Goal: Transaction & Acquisition: Subscribe to service/newsletter

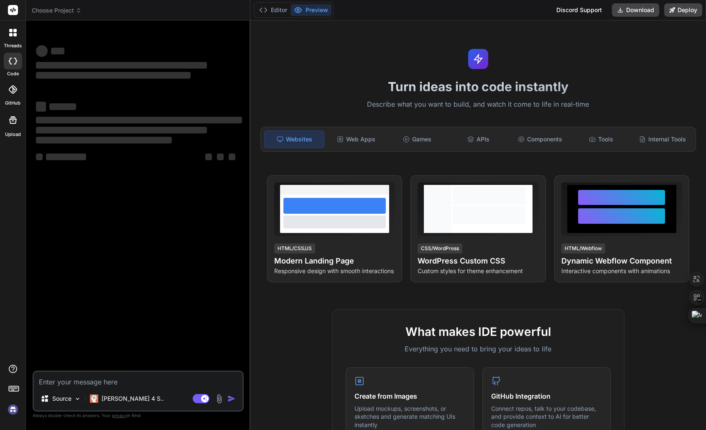
type textarea "x"
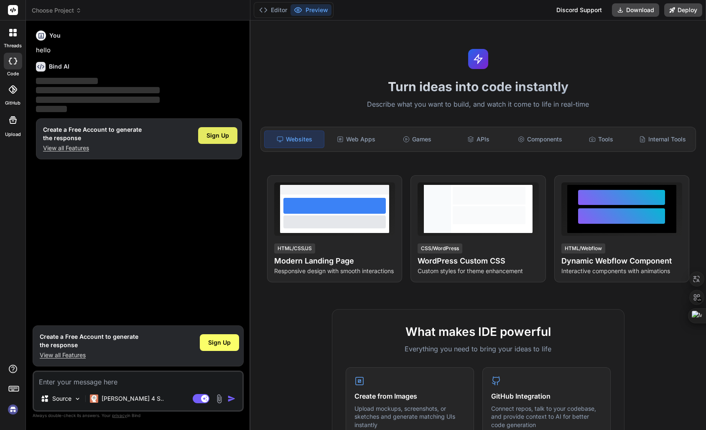
click at [224, 133] on span "Sign Up" at bounding box center [218, 135] width 23 height 8
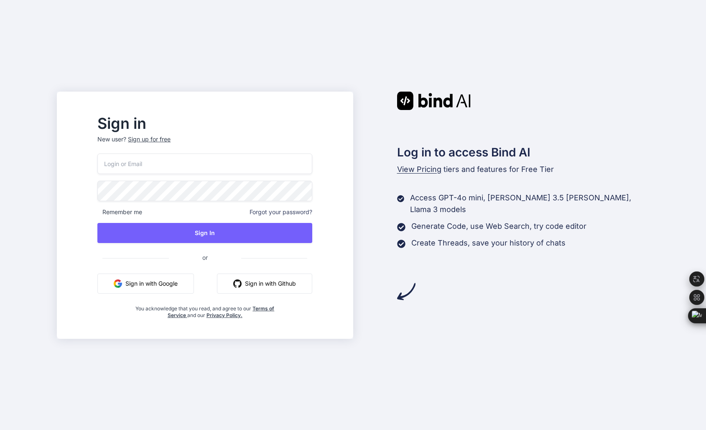
click at [189, 278] on button "Sign in with Google" at bounding box center [145, 283] width 97 height 20
click at [171, 139] on div "Sign up for free" at bounding box center [149, 139] width 43 height 8
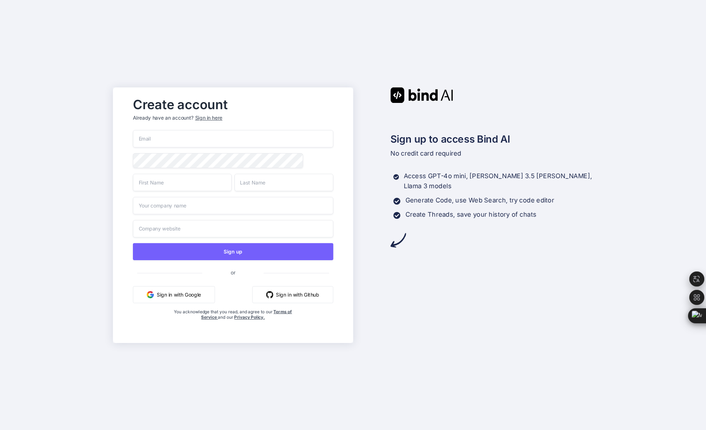
click at [213, 296] on button "Sign in with Google" at bounding box center [174, 294] width 82 height 17
